Goal: Entertainment & Leisure: Consume media (video, audio)

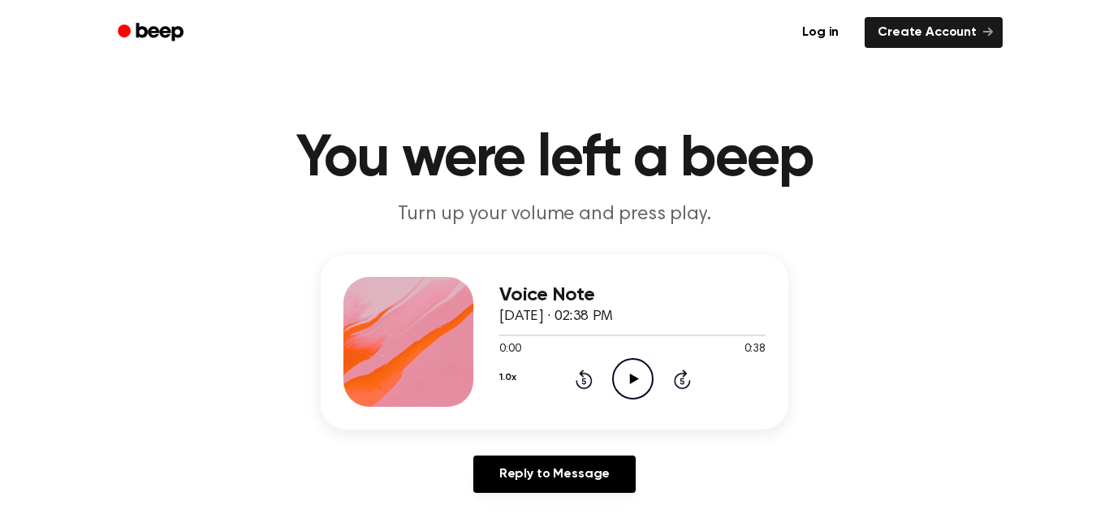
click at [640, 382] on icon "Play Audio" at bounding box center [632, 378] width 41 height 41
click at [629, 388] on icon "Play Audio" at bounding box center [632, 378] width 41 height 41
